Goal: Task Accomplishment & Management: Complete application form

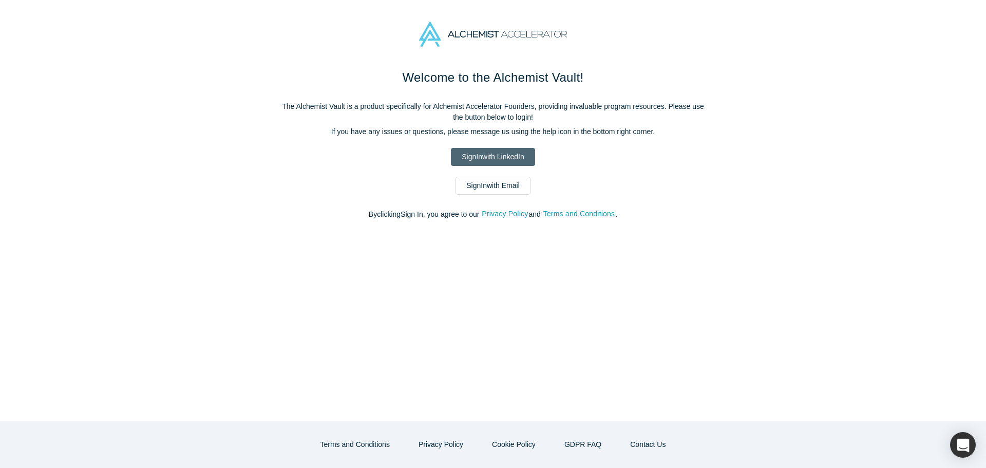
click at [498, 158] on link "Sign In with LinkedIn" at bounding box center [493, 157] width 84 height 18
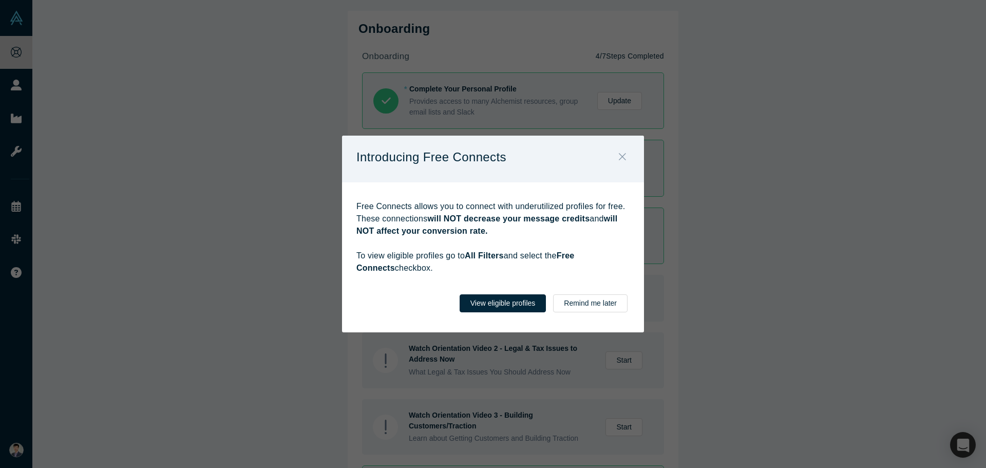
click at [623, 161] on icon "Close" at bounding box center [622, 156] width 7 height 11
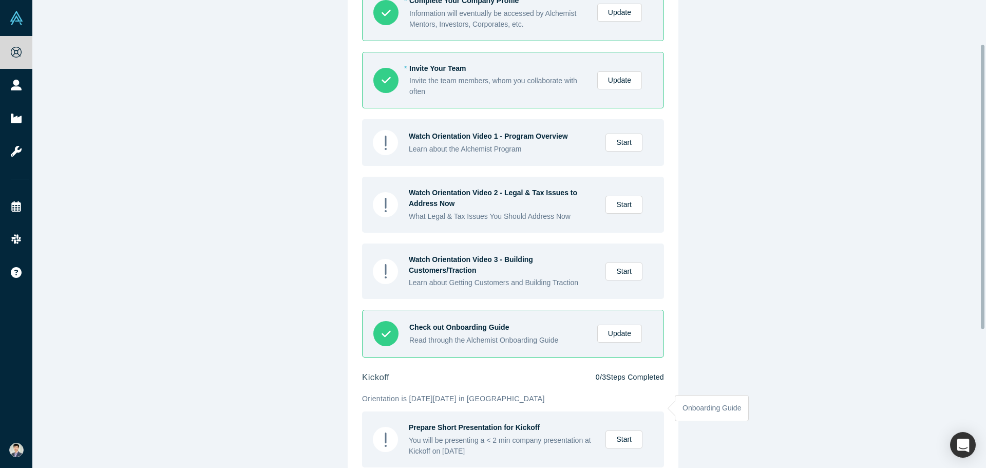
scroll to position [44, 0]
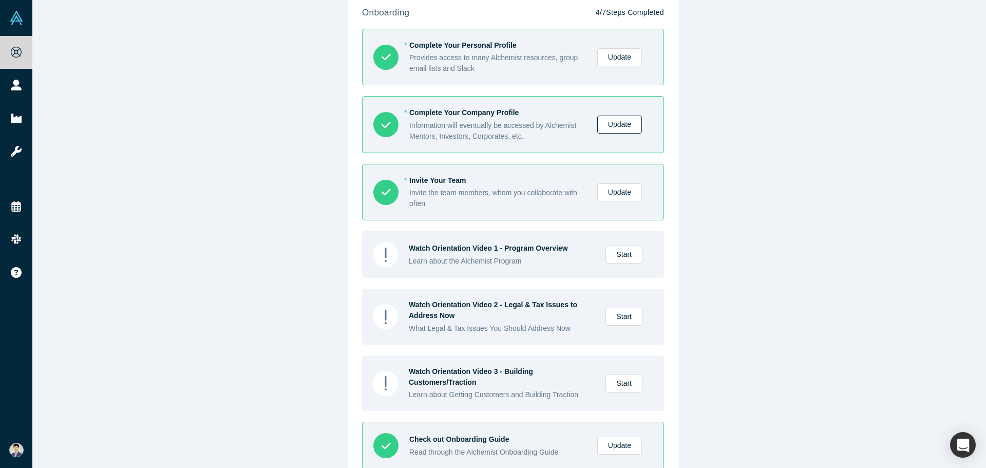
click at [611, 126] on link "Update" at bounding box center [619, 125] width 45 height 18
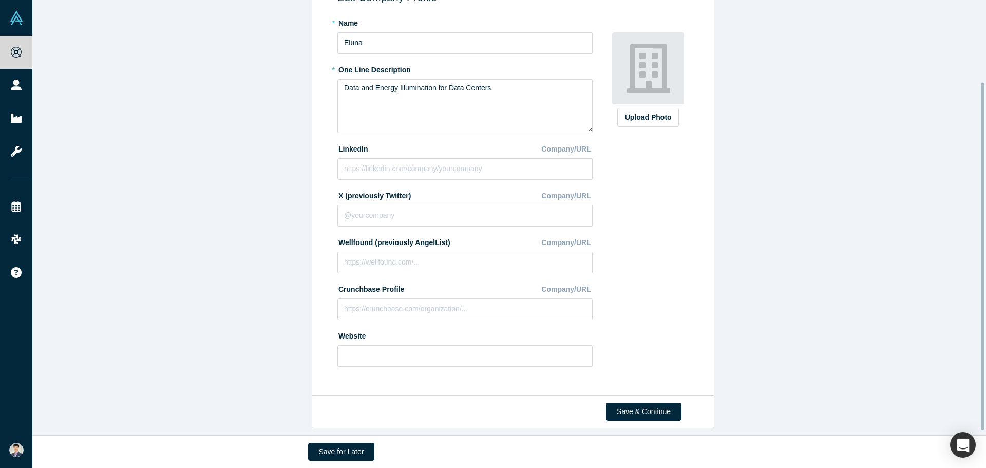
scroll to position [107, 0]
click at [653, 405] on button "Save & Continue" at bounding box center [644, 412] width 76 height 18
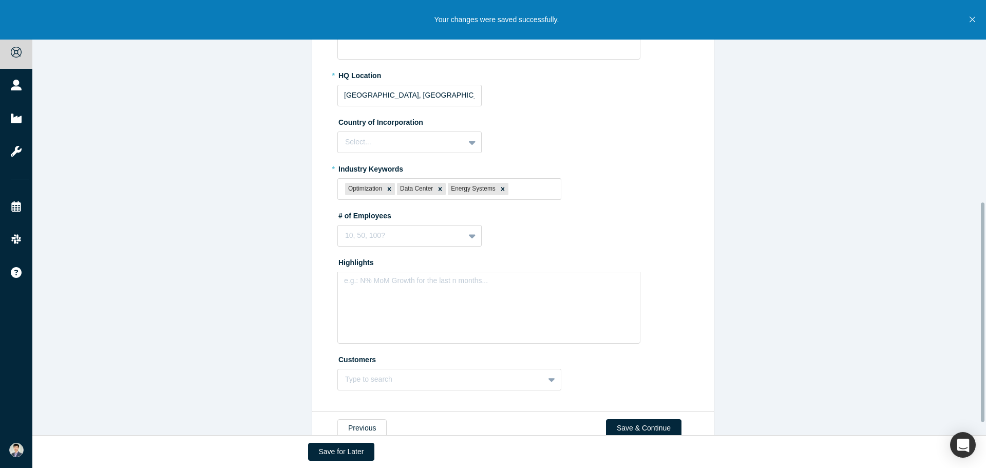
scroll to position [425, 0]
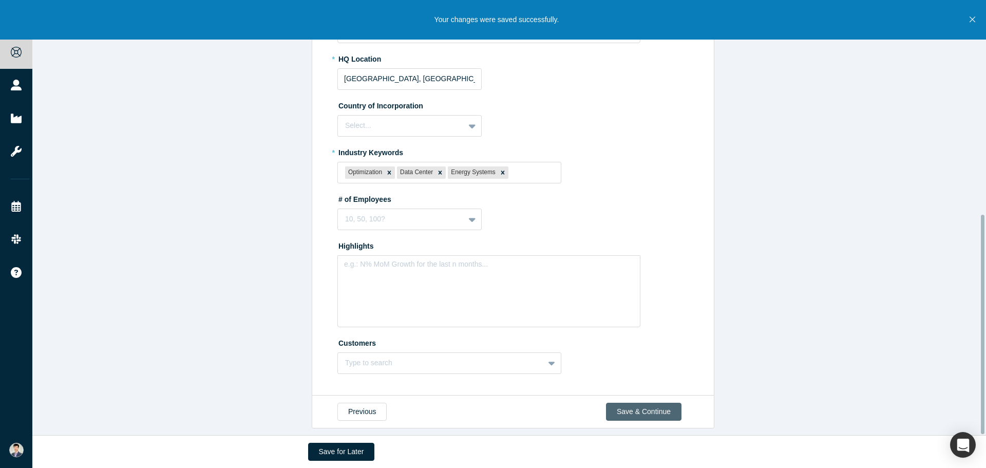
click at [657, 406] on button "Save & Continue" at bounding box center [644, 412] width 76 height 18
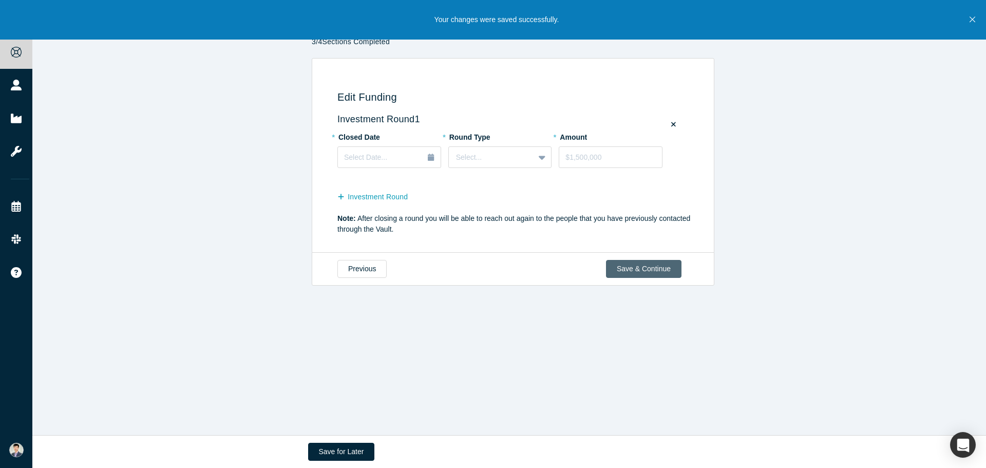
scroll to position [0, 0]
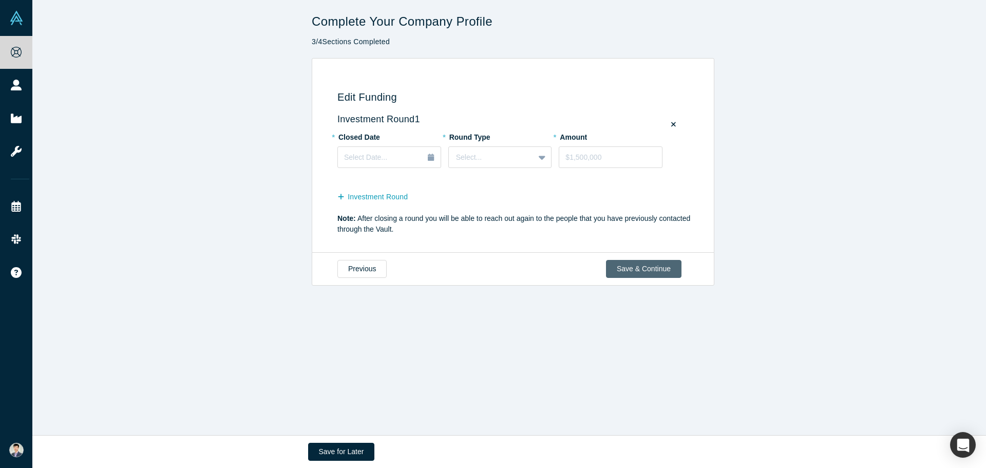
click at [647, 273] on button "Save & Continue" at bounding box center [644, 269] width 76 height 18
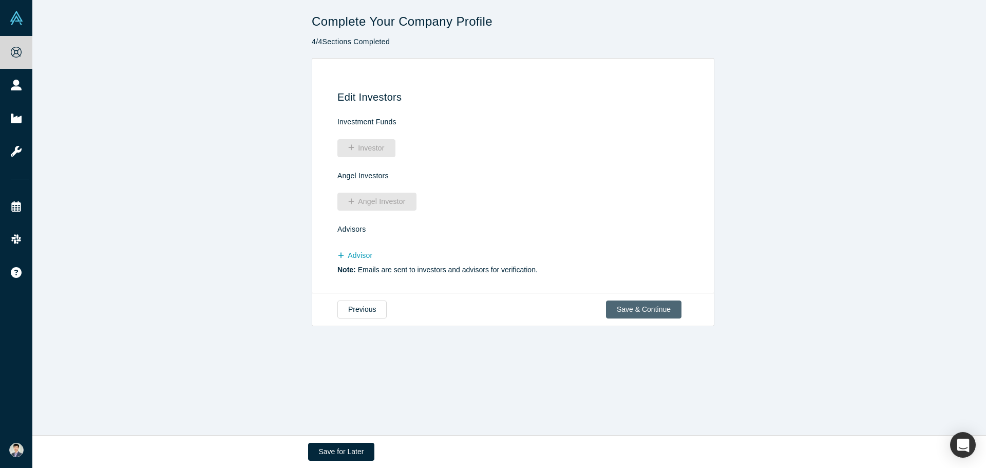
click at [629, 306] on button "Save & Continue" at bounding box center [644, 309] width 76 height 18
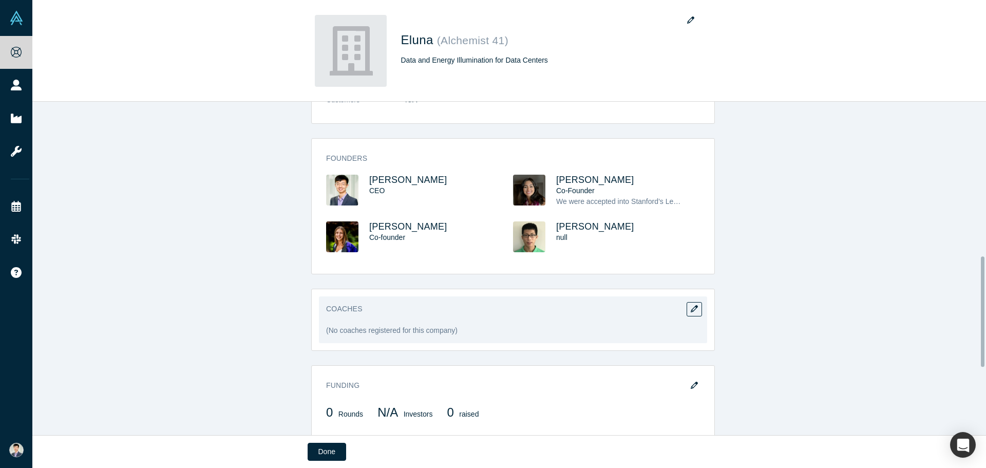
scroll to position [462, 0]
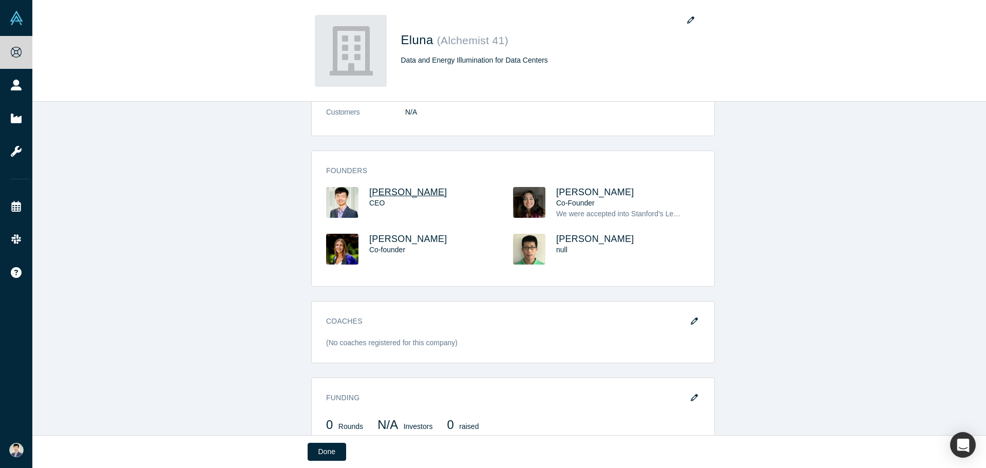
click at [386, 193] on span "[PERSON_NAME]" at bounding box center [408, 192] width 78 height 10
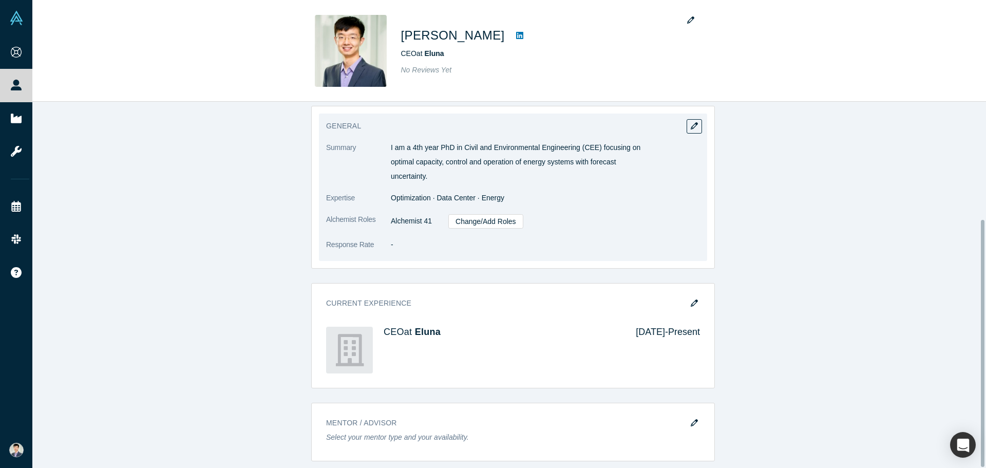
scroll to position [175, 0]
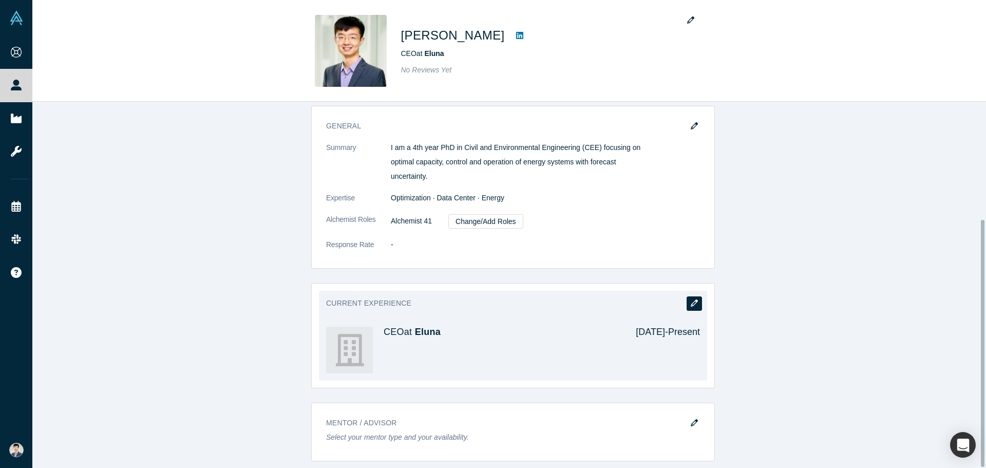
click at [693, 299] on icon "button" at bounding box center [694, 302] width 7 height 7
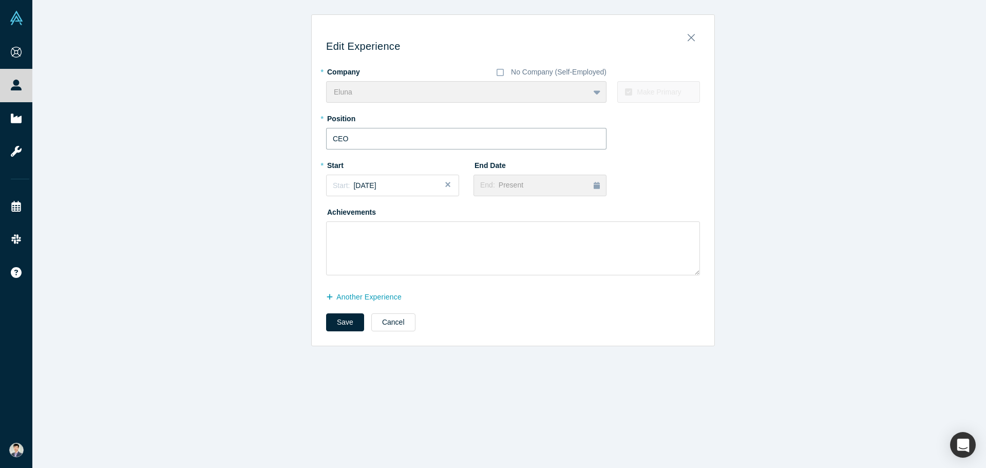
click at [458, 144] on input "CEO" at bounding box center [466, 139] width 280 height 22
click at [497, 73] on icon at bounding box center [500, 72] width 7 height 8
click at [0, 0] on input "No Company (Self-Employed)" at bounding box center [0, 0] width 0 height 0
click at [497, 73] on icon at bounding box center [500, 72] width 7 height 7
click at [0, 0] on input "No Company (Self-Employed)" at bounding box center [0, 0] width 0 height 0
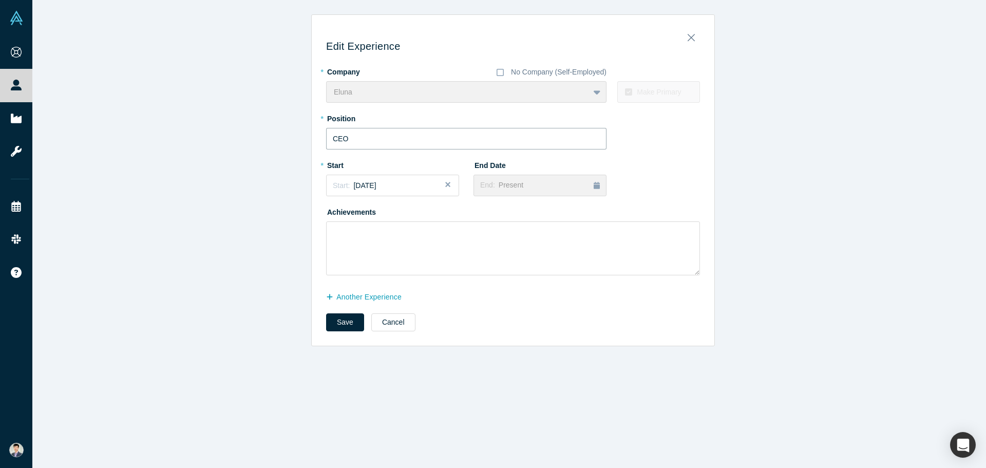
click at [398, 139] on input "CEO" at bounding box center [466, 139] width 280 height 22
type input "C"
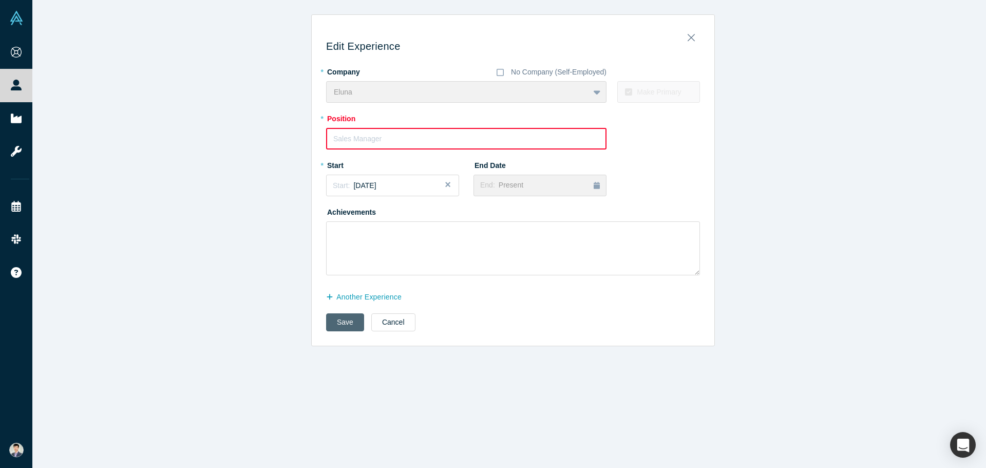
click at [347, 323] on button "Save" at bounding box center [345, 322] width 38 height 18
click at [345, 141] on input "text" at bounding box center [466, 139] width 280 height 22
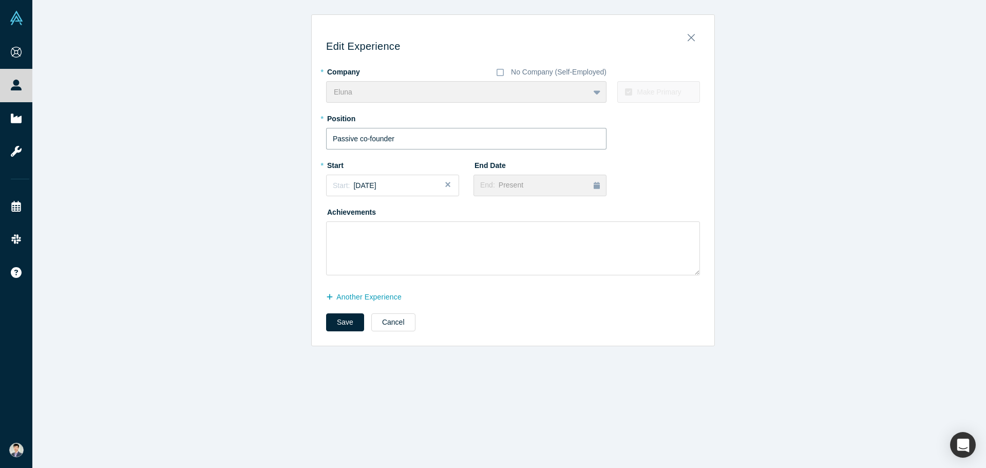
type input "Passive co-founder"
click at [380, 178] on button "Start: [DATE]" at bounding box center [392, 186] width 133 height 22
click at [379, 179] on button "Start: [DATE]" at bounding box center [392, 186] width 133 height 22
click at [563, 216] on div "Achievements" at bounding box center [513, 239] width 374 height 72
click at [339, 317] on button "Save" at bounding box center [345, 322] width 38 height 18
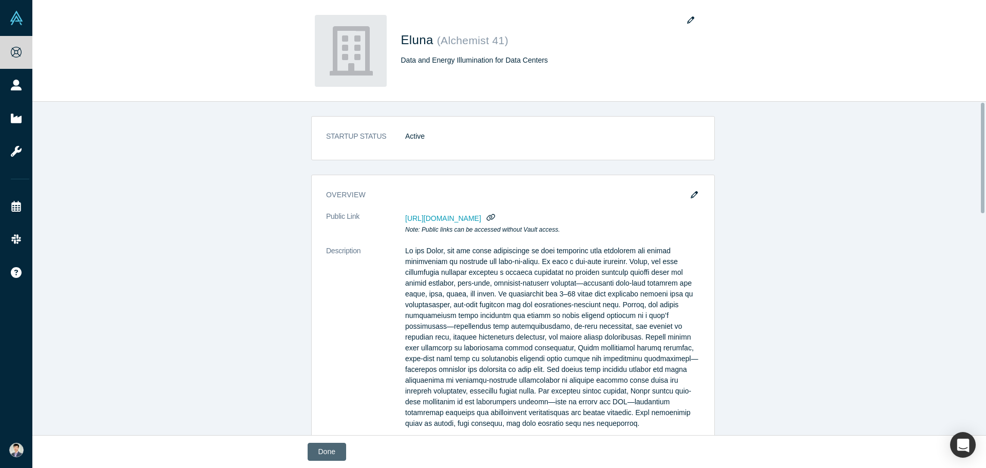
drag, startPoint x: 325, startPoint y: 450, endPoint x: 365, endPoint y: 418, distance: 51.1
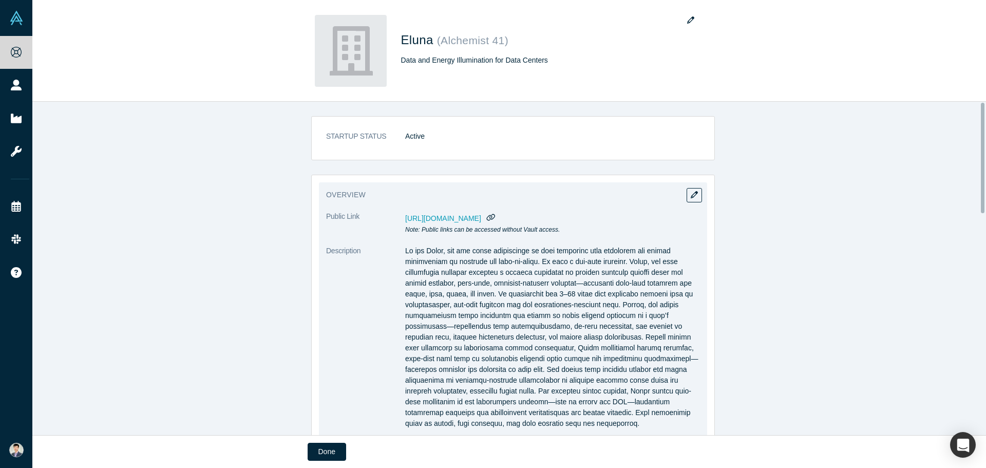
click at [325, 450] on button "Done" at bounding box center [327, 452] width 39 height 18
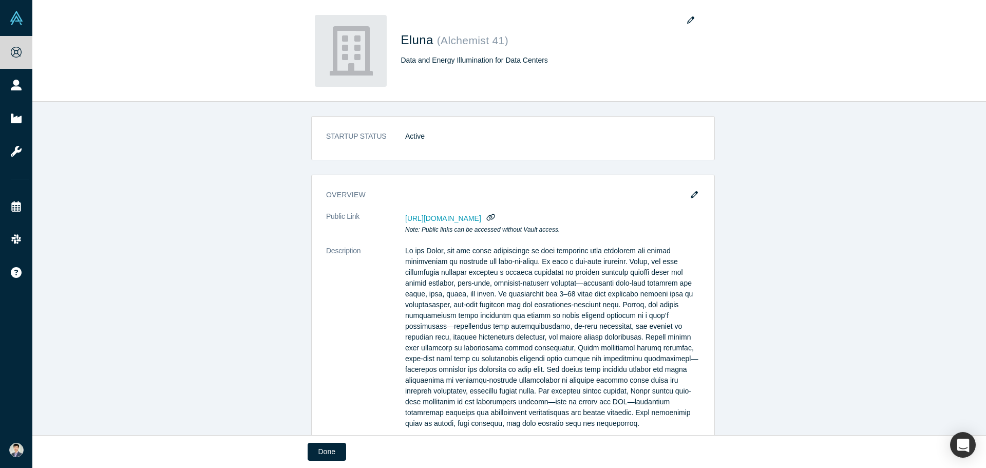
click at [691, 17] on div "Eluna ( Alchemist 41 ) Data and Energy Illumination for Data Centers STARTUP ST…" at bounding box center [509, 234] width 954 height 468
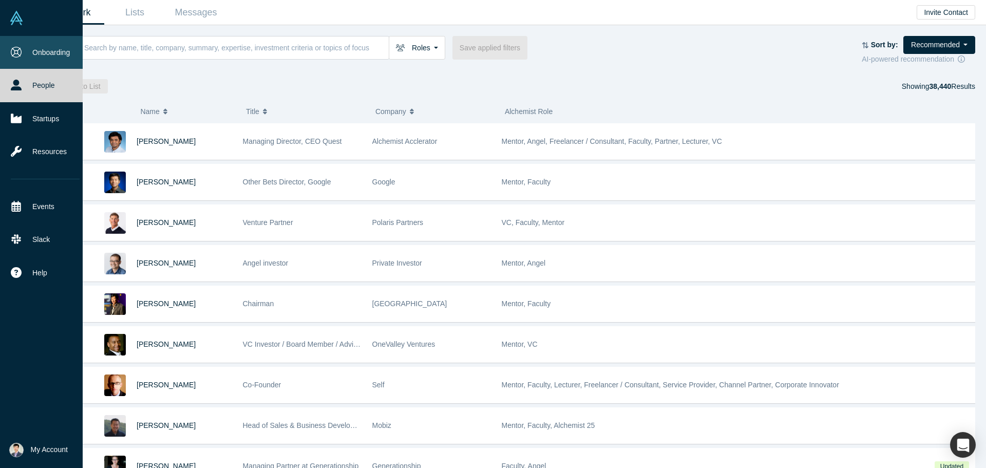
click at [45, 56] on link "Onboarding" at bounding box center [45, 52] width 90 height 33
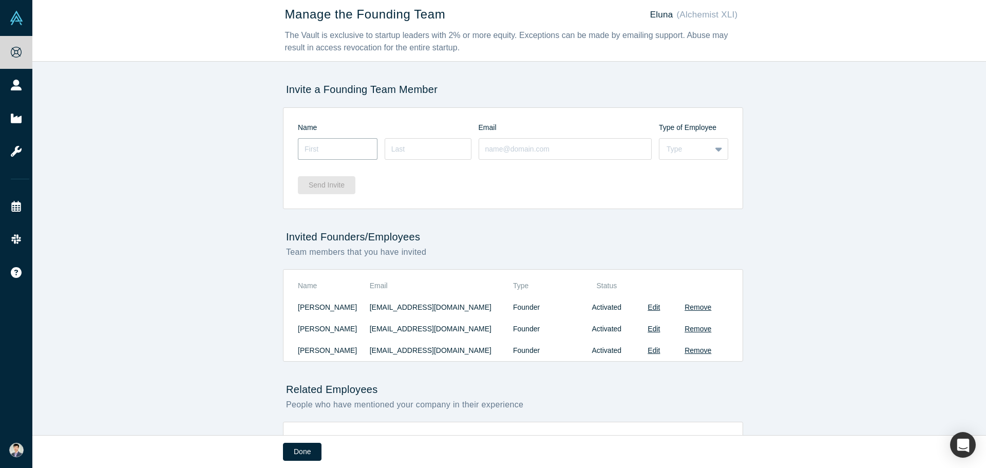
click at [335, 148] on input at bounding box center [338, 149] width 80 height 22
type input "[PERSON_NAME]"
click at [439, 148] on input at bounding box center [428, 149] width 87 height 22
type input "[PERSON_NAME]"
click at [704, 152] on div "Type" at bounding box center [685, 149] width 51 height 13
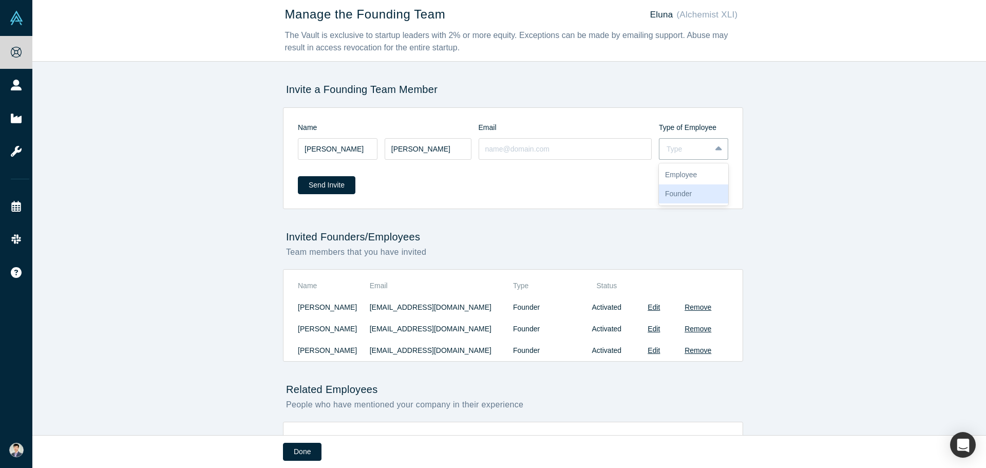
click at [697, 192] on div "Founder" at bounding box center [693, 193] width 69 height 19
click at [521, 157] on input at bounding box center [566, 149] width 174 height 22
click at [529, 153] on input at bounding box center [566, 149] width 174 height 22
paste input "[EMAIL_ADDRESS][DOMAIN_NAME]"
type input "[EMAIL_ADDRESS][DOMAIN_NAME]"
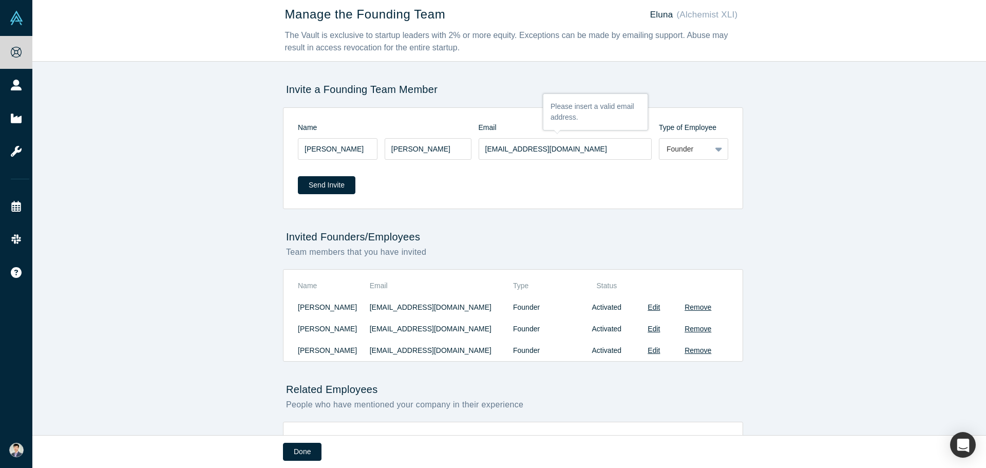
click at [524, 181] on div "Send Invite" at bounding box center [513, 182] width 430 height 40
click at [588, 154] on input "[EMAIL_ADDRESS][DOMAIN_NAME]" at bounding box center [566, 149] width 174 height 22
click at [326, 187] on button "Send Invite" at bounding box center [327, 185] width 58 height 18
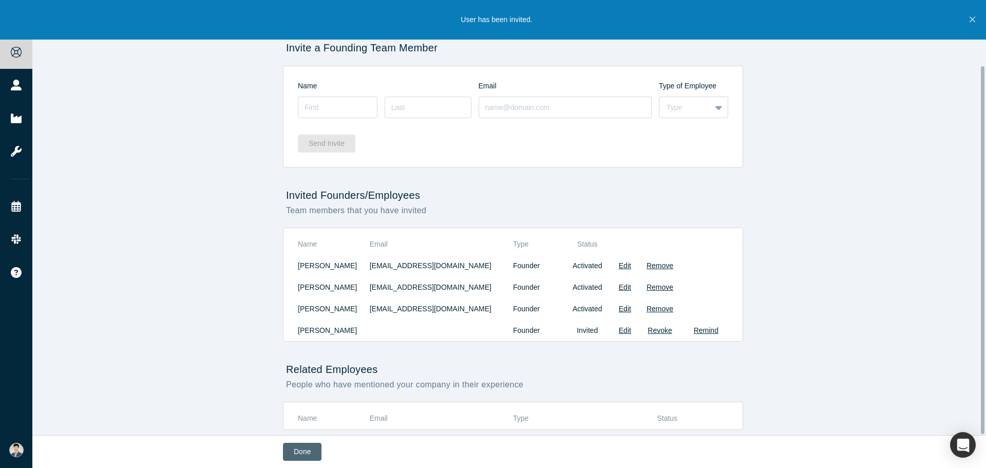
scroll to position [78, 0]
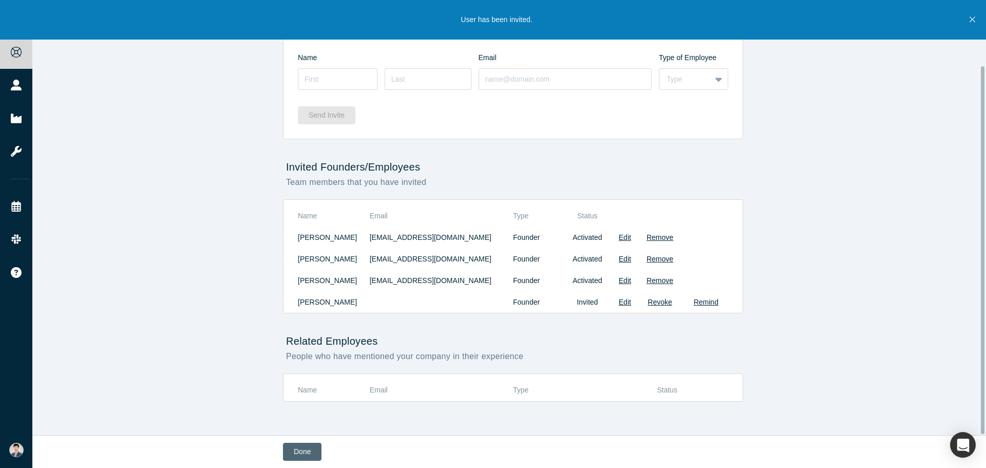
click at [308, 452] on button "Done" at bounding box center [302, 452] width 39 height 18
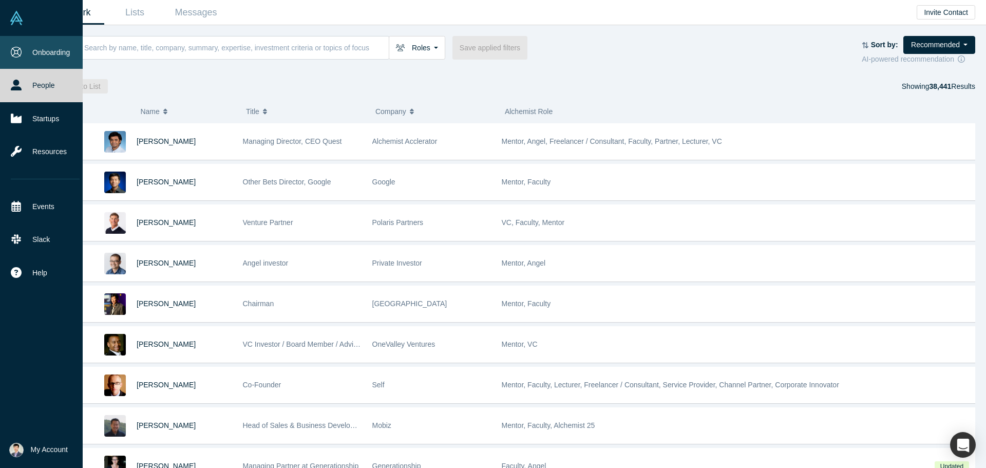
click at [56, 54] on link "Onboarding" at bounding box center [45, 52] width 90 height 33
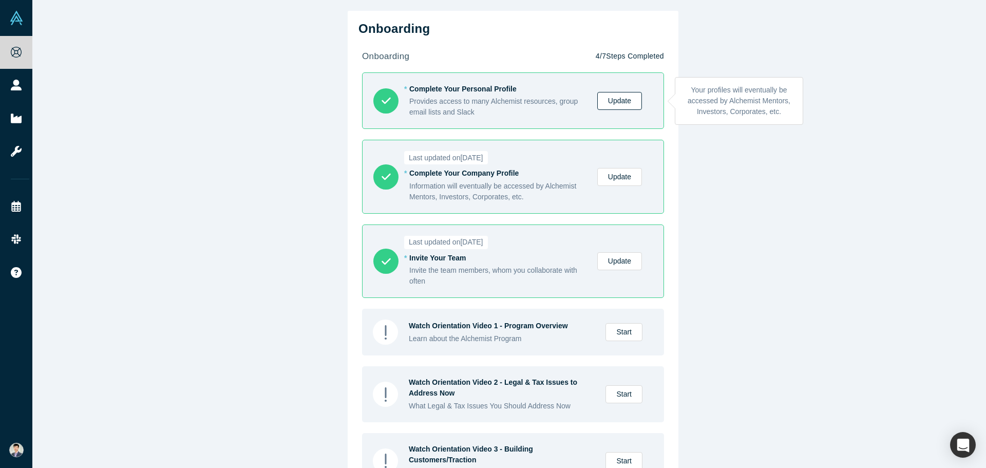
click at [611, 107] on link "Update" at bounding box center [619, 101] width 45 height 18
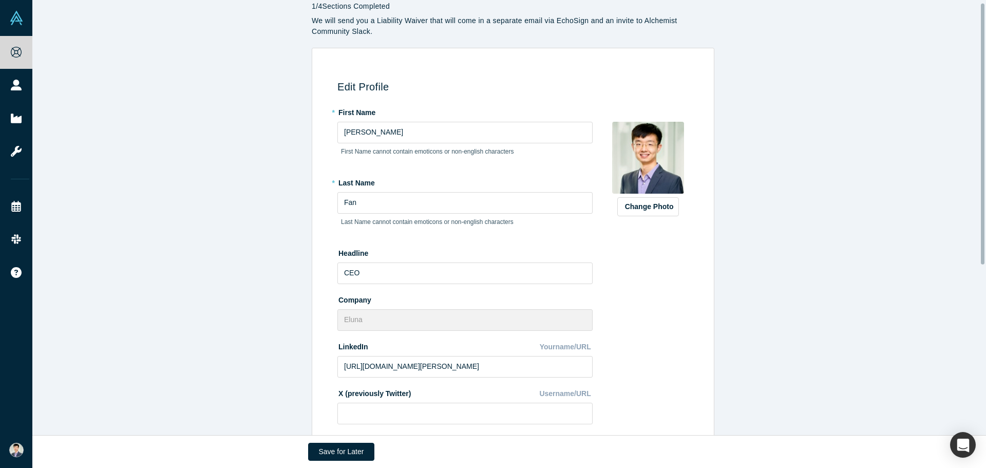
scroll to position [51, 0]
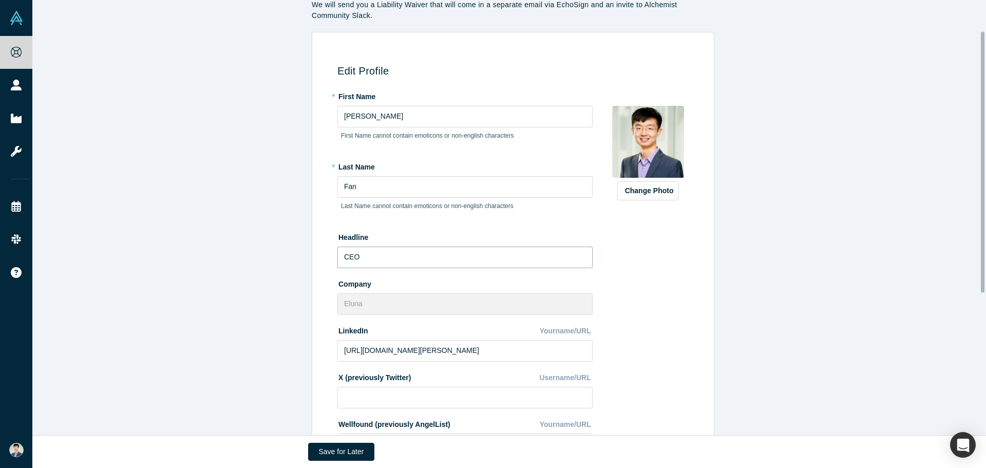
click at [385, 255] on input "CEO" at bounding box center [464, 258] width 255 height 22
type input "C"
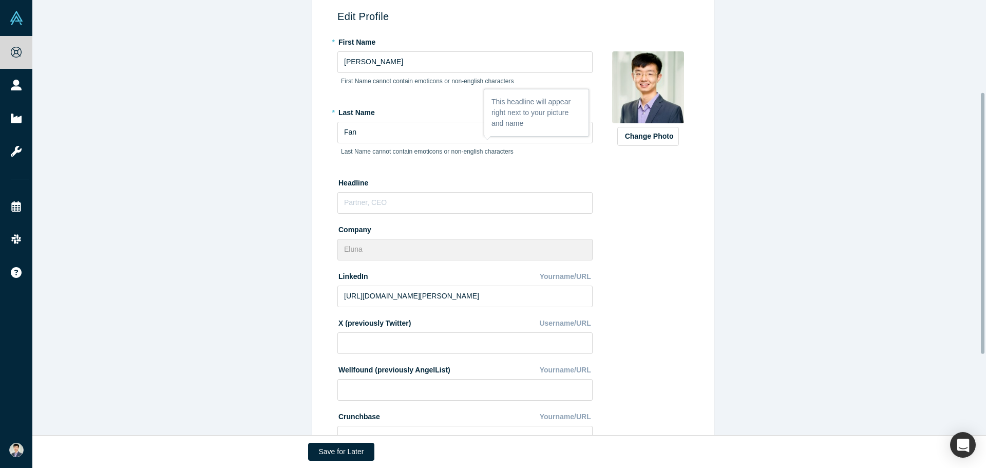
scroll to position [154, 0]
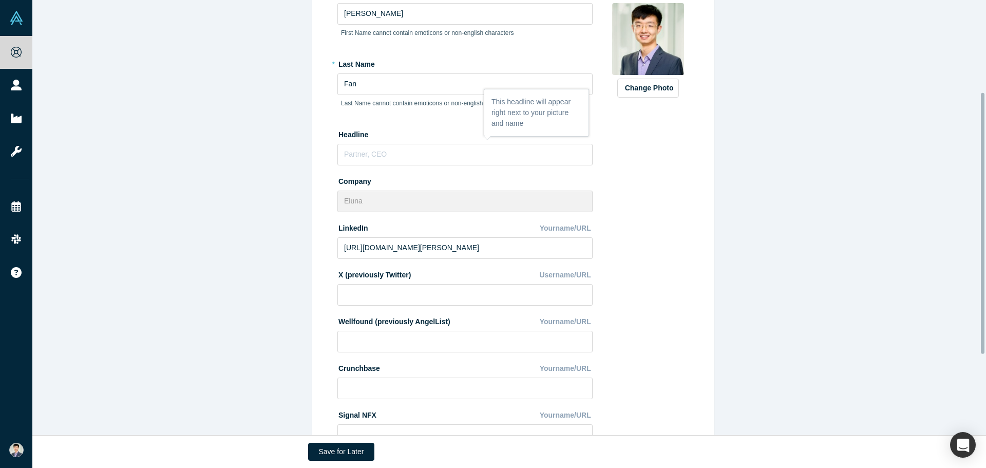
click at [656, 284] on div "Change Photo Zoom Save Remove Upload New" at bounding box center [648, 242] width 89 height 515
click at [365, 165] on div "* First Name [PERSON_NAME] First Name cannot contain emoticons or non-english c…" at bounding box center [470, 242] width 266 height 515
click at [369, 158] on input "text" at bounding box center [464, 155] width 255 height 22
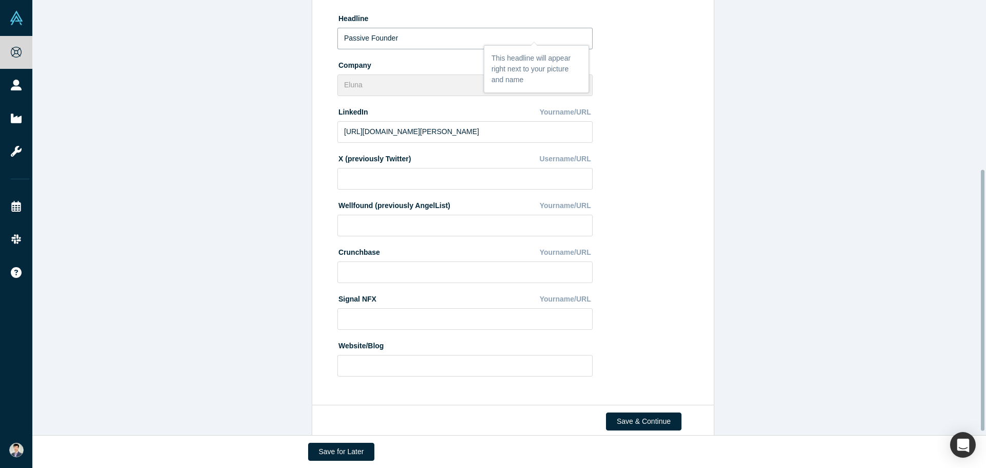
scroll to position [288, 0]
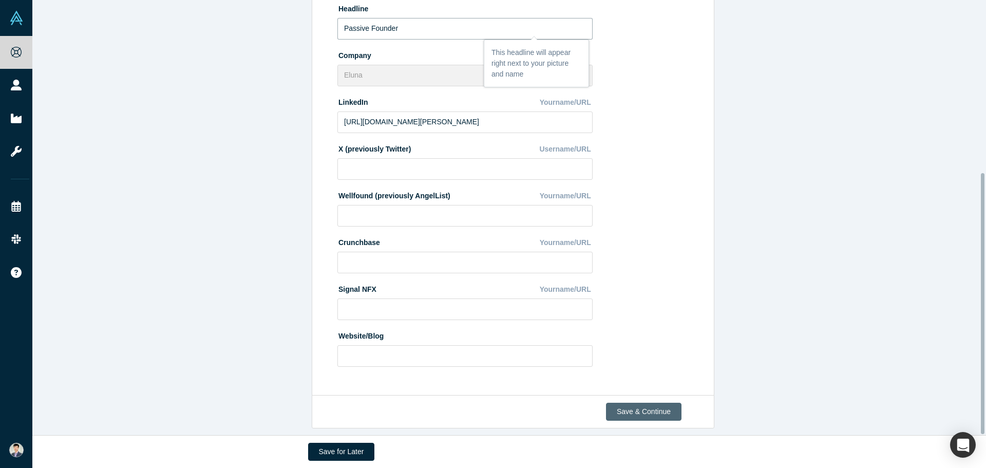
type input "Passive Founder"
click at [646, 404] on button "Save & Continue" at bounding box center [644, 412] width 76 height 18
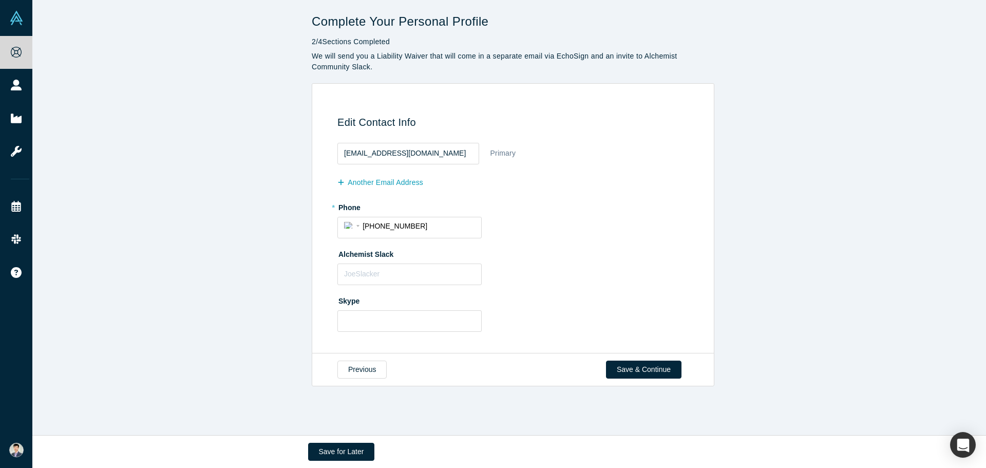
scroll to position [0, 0]
click at [647, 370] on button "Save & Continue" at bounding box center [644, 370] width 76 height 18
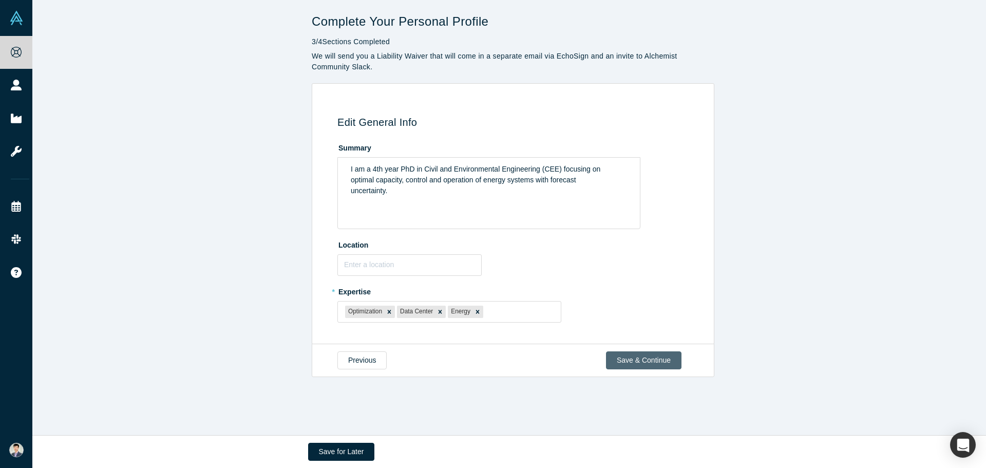
click at [647, 370] on div "Previous Save & Continue" at bounding box center [513, 360] width 403 height 33
click at [646, 364] on button "Save & Continue" at bounding box center [644, 360] width 76 height 18
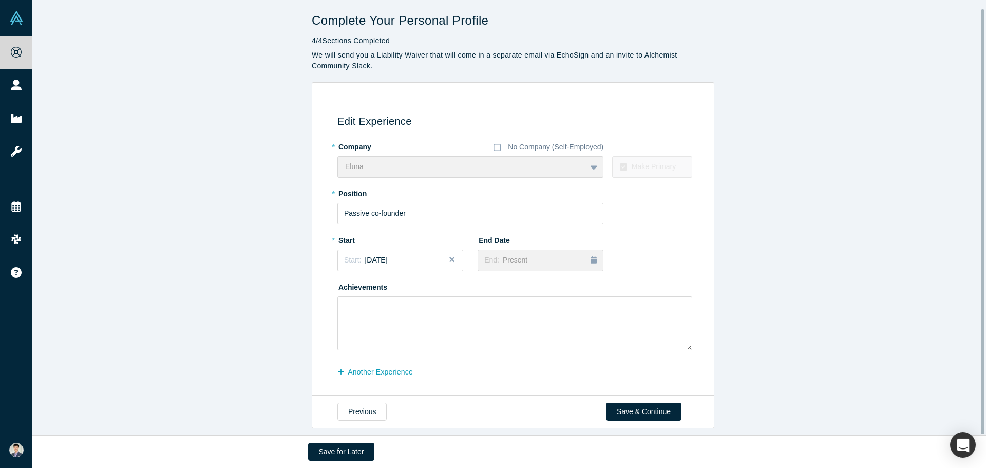
scroll to position [9, 0]
drag, startPoint x: 366, startPoint y: 206, endPoint x: 377, endPoint y: 205, distance: 11.3
click at [377, 205] on input "Passive co-founder" at bounding box center [470, 214] width 266 height 22
click at [464, 210] on input "Passive Founder" at bounding box center [470, 214] width 266 height 22
drag, startPoint x: 365, startPoint y: 207, endPoint x: 336, endPoint y: 205, distance: 28.8
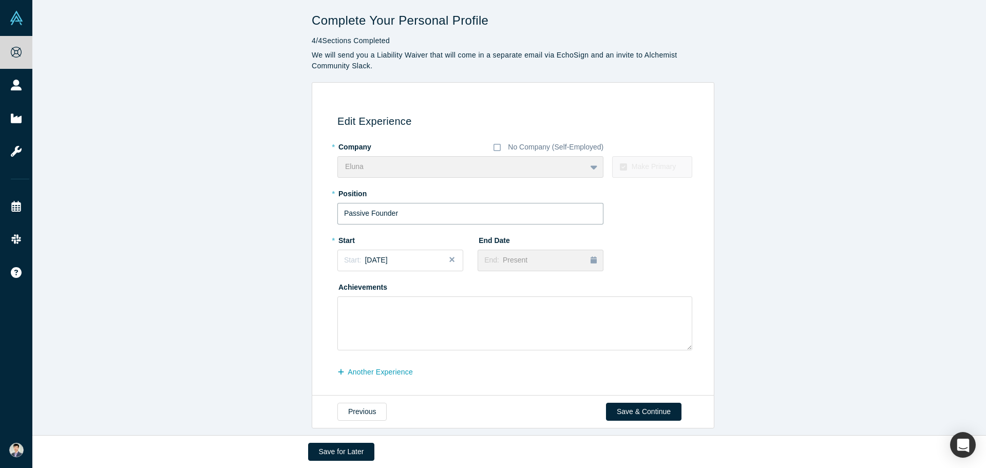
click at [337, 205] on input "Passive Founder" at bounding box center [470, 214] width 266 height 22
type input "Passive Founder"
click at [686, 259] on div "* Company No Company (Self-Employed) Eluna To pick up a draggable item, press t…" at bounding box center [514, 244] width 355 height 212
click at [420, 255] on div "Start: [DATE]" at bounding box center [400, 260] width 112 height 11
click at [415, 255] on div "Start: [DATE]" at bounding box center [400, 260] width 112 height 11
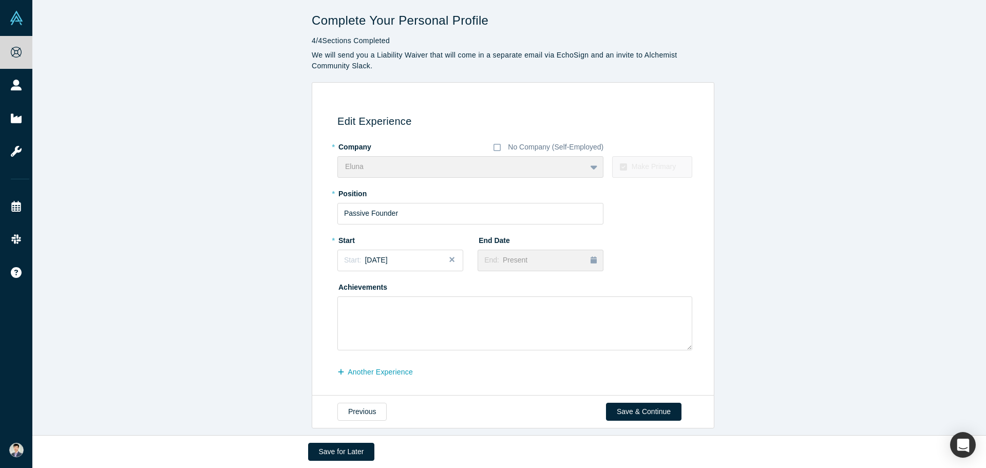
click at [565, 354] on form "* Company No Company (Self-Employed) Eluna To pick up a draggable item, press t…" at bounding box center [514, 259] width 355 height 243
click at [649, 403] on button "Save & Continue" at bounding box center [644, 412] width 76 height 18
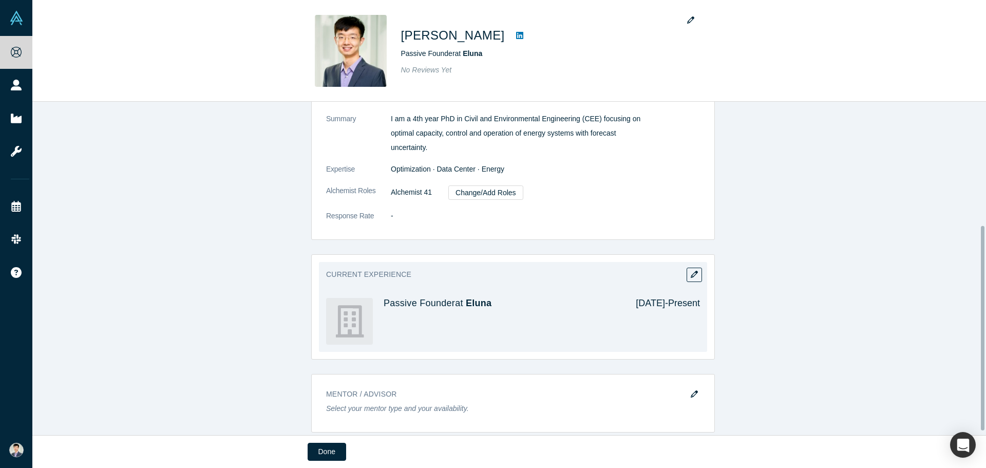
scroll to position [208, 0]
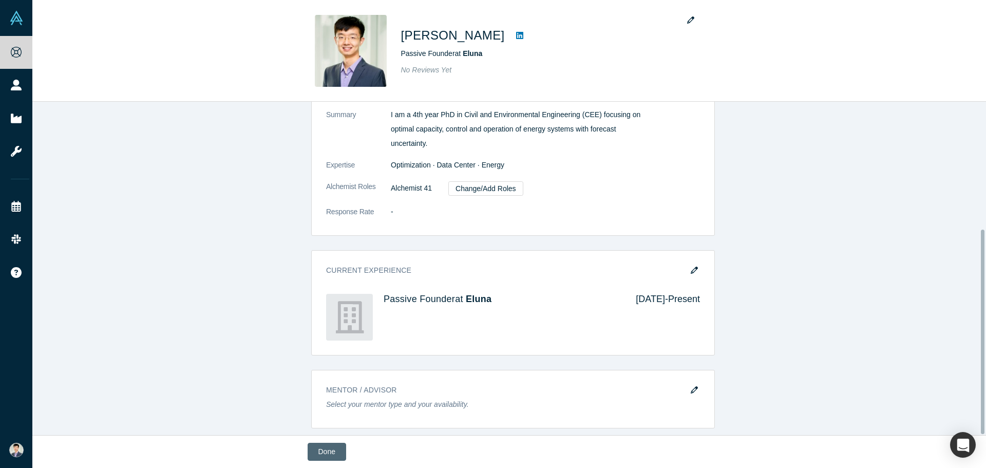
click at [325, 447] on button "Done" at bounding box center [327, 452] width 39 height 18
click at [327, 455] on button "Done" at bounding box center [327, 452] width 39 height 18
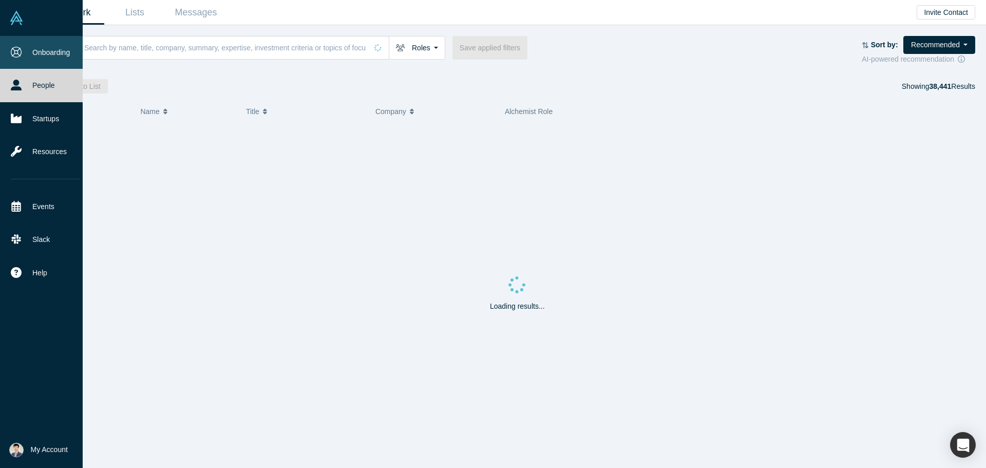
click at [50, 51] on link "Onboarding" at bounding box center [45, 52] width 90 height 33
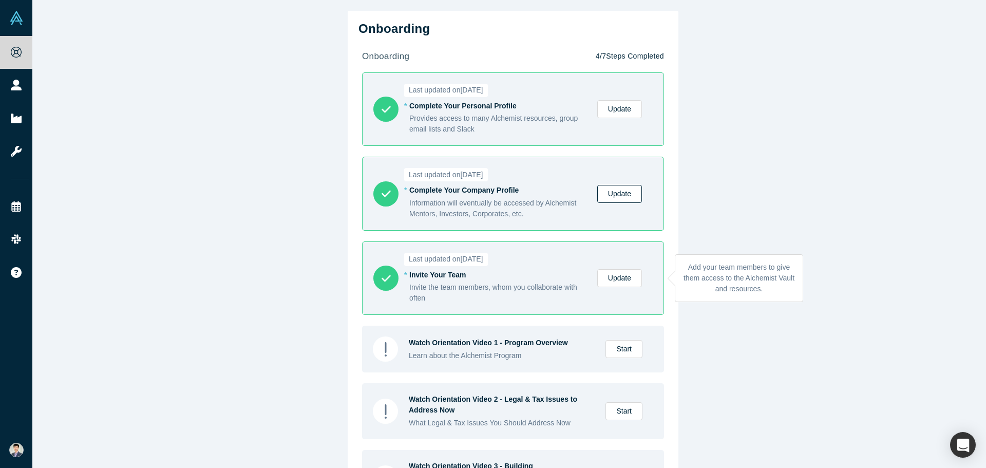
click at [617, 196] on link "Update" at bounding box center [619, 194] width 45 height 18
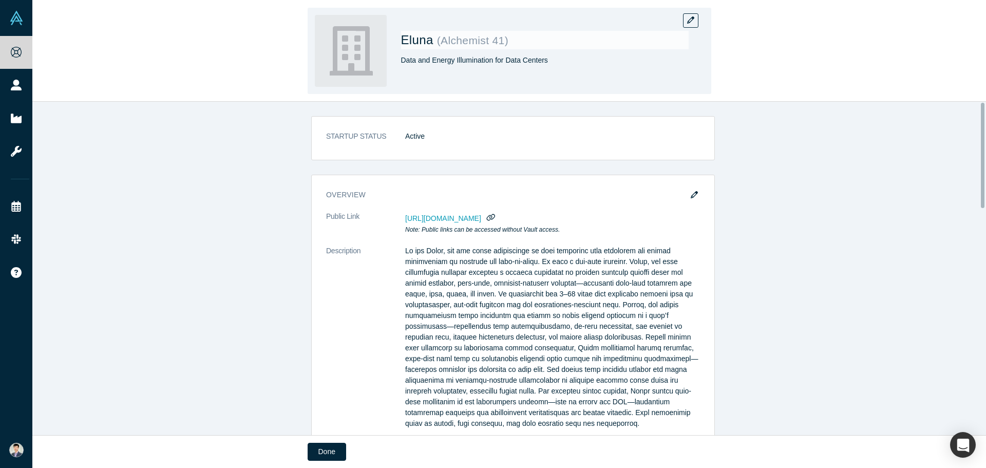
click at [374, 51] on img at bounding box center [351, 51] width 72 height 72
